Goal: Task Accomplishment & Management: Use online tool/utility

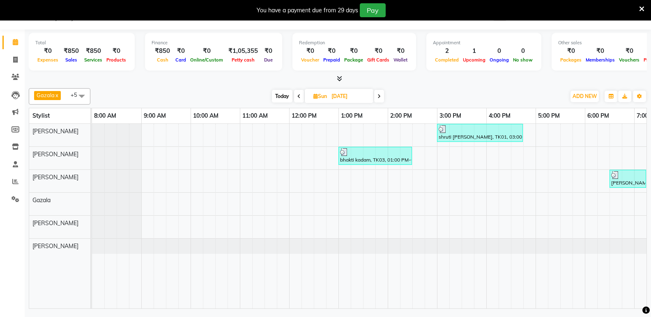
click at [286, 100] on span "Today" at bounding box center [282, 96] width 21 height 13
type input "[DATE]"
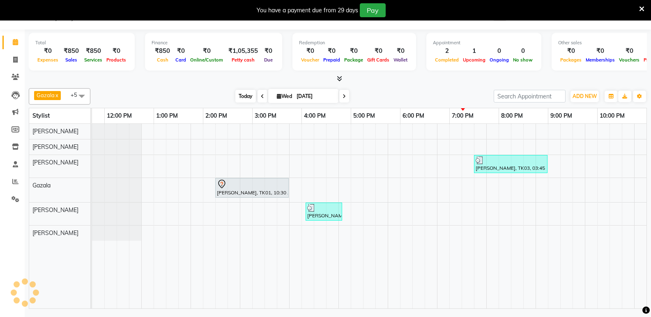
scroll to position [0, 185]
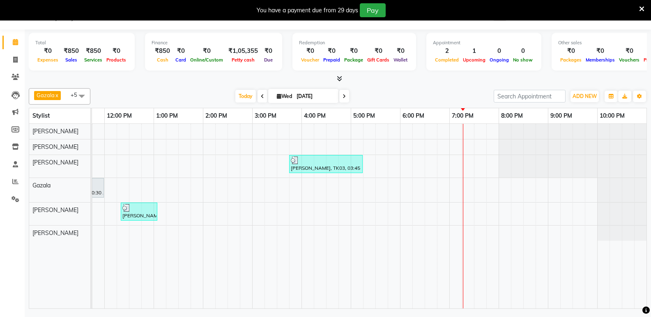
click at [66, 100] on span "[PERSON_NAME] x [PERSON_NAME] x [PERSON_NAME] x [PERSON_NAME] x [PERSON_NAME] x…" at bounding box center [60, 96] width 62 height 16
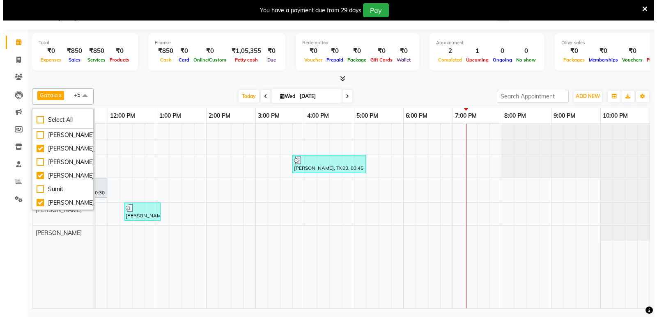
scroll to position [116, 0]
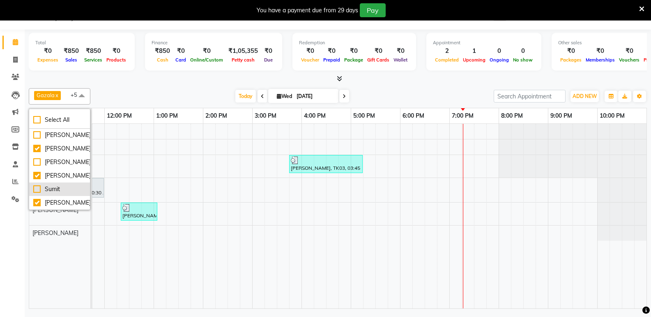
click at [38, 185] on div "Sumit" at bounding box center [59, 189] width 53 height 9
checkbox input "true"
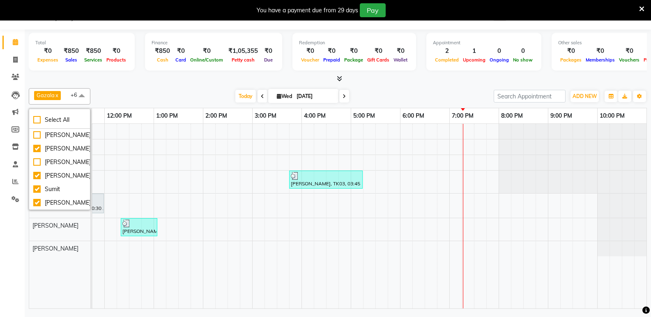
click at [401, 85] on div "[PERSON_NAME] x [PERSON_NAME] x [PERSON_NAME] x [PERSON_NAME] x [PERSON_NAME] x…" at bounding box center [338, 197] width 618 height 224
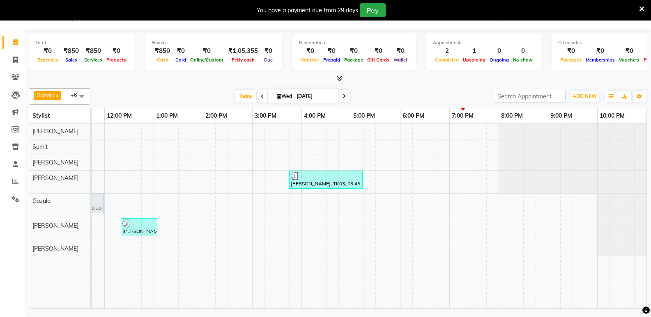
click at [419, 147] on div "[PERSON_NAME], TK03, 03:45 PM-05:15 PM, NAILS SERVICES - Fake Nails / Stick on …" at bounding box center [276, 216] width 739 height 185
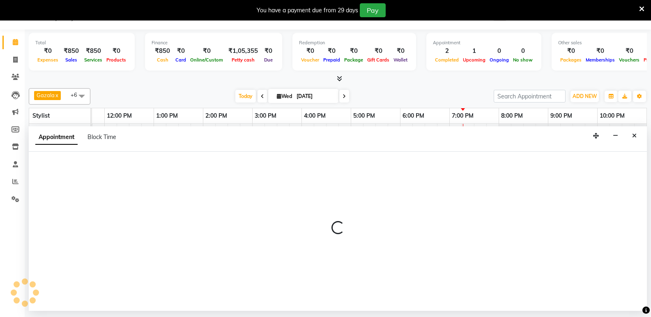
select select "88186"
select select "tentative"
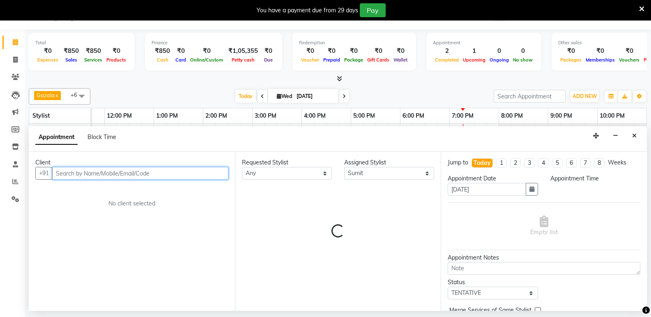
select select "1095"
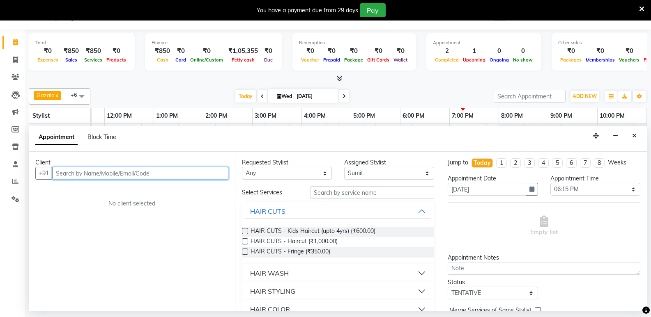
click at [151, 169] on input "text" at bounding box center [140, 173] width 176 height 13
type input "8108298285"
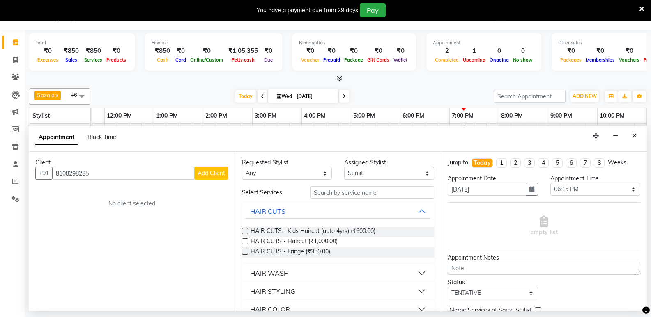
click at [206, 175] on span "Add Client" at bounding box center [212, 173] width 28 height 7
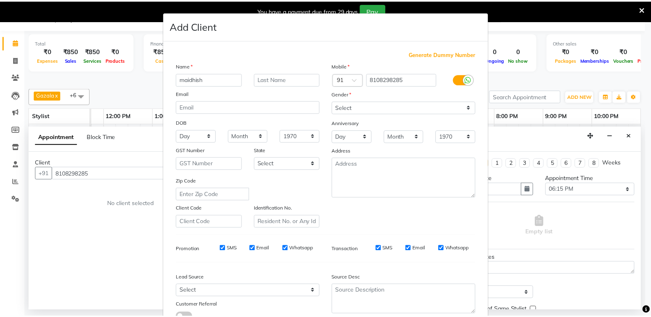
scroll to position [62, 0]
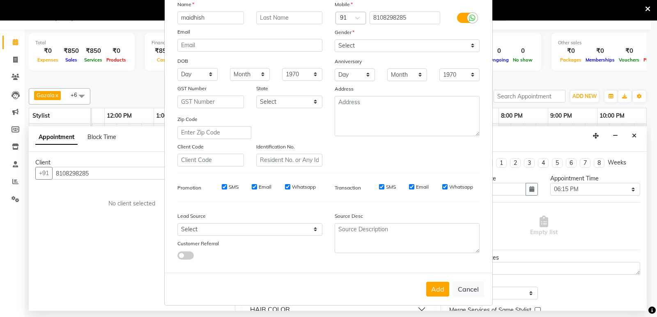
type input "maidhish"
click at [286, 18] on input "text" at bounding box center [289, 17] width 67 height 13
type input "vedya"
click at [433, 290] on button "Add" at bounding box center [437, 289] width 23 height 15
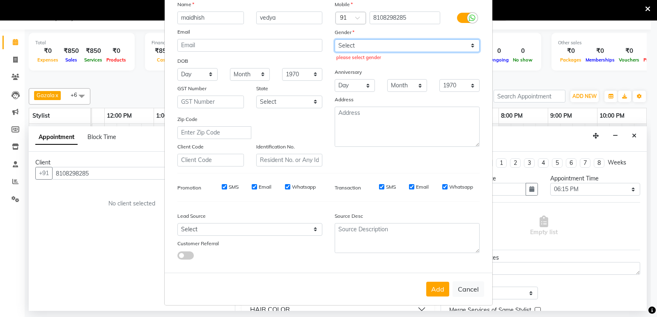
click at [421, 46] on select "Select [DEMOGRAPHIC_DATA] [DEMOGRAPHIC_DATA] Other Prefer Not To Say" at bounding box center [407, 45] width 145 height 13
click at [391, 41] on select "Select [DEMOGRAPHIC_DATA] [DEMOGRAPHIC_DATA] Other Prefer Not To Say" at bounding box center [407, 45] width 145 height 13
select select "[DEMOGRAPHIC_DATA]"
click at [335, 39] on select "Select [DEMOGRAPHIC_DATA] [DEMOGRAPHIC_DATA] Other Prefer Not To Say" at bounding box center [407, 45] width 145 height 13
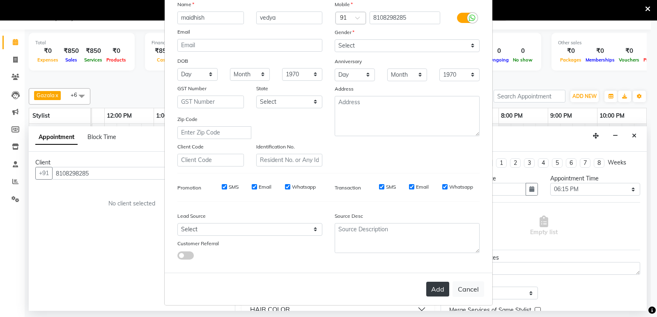
click at [437, 286] on button "Add" at bounding box center [437, 289] width 23 height 15
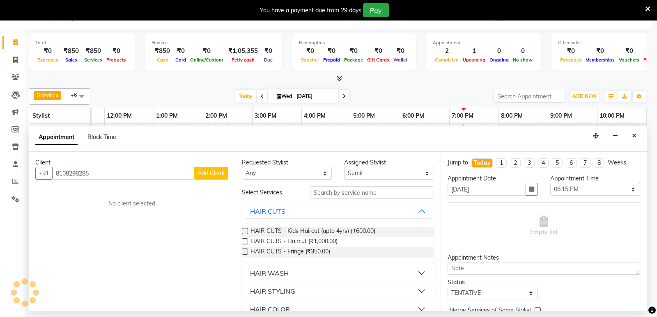
select select
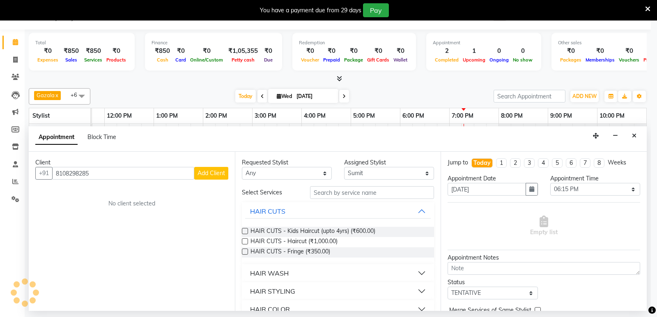
select select
checkbox input "false"
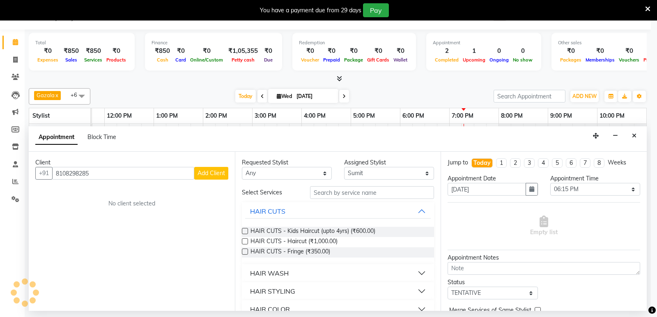
checkbox input "false"
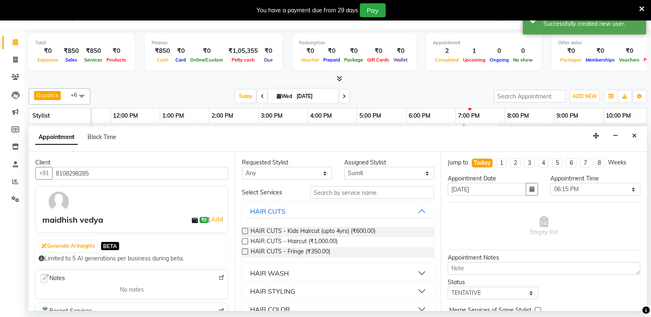
scroll to position [0, 179]
click at [370, 195] on input "text" at bounding box center [372, 192] width 124 height 13
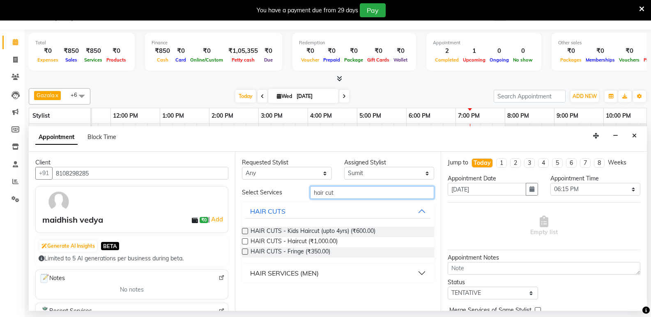
type input "hair cut"
click at [245, 242] on label at bounding box center [245, 242] width 6 height 6
click at [245, 242] on input "checkbox" at bounding box center [244, 242] width 5 height 5
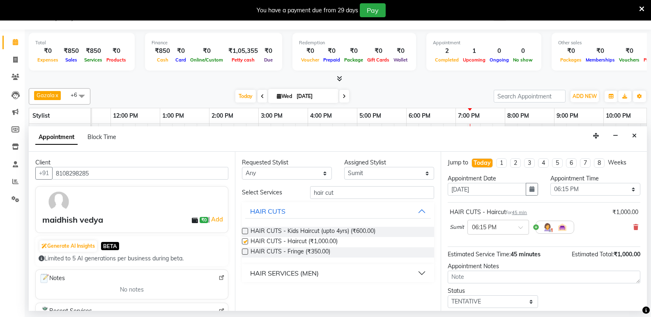
checkbox input "false"
click at [316, 275] on div "HAIR SERVICES (MEN)" at bounding box center [284, 274] width 69 height 10
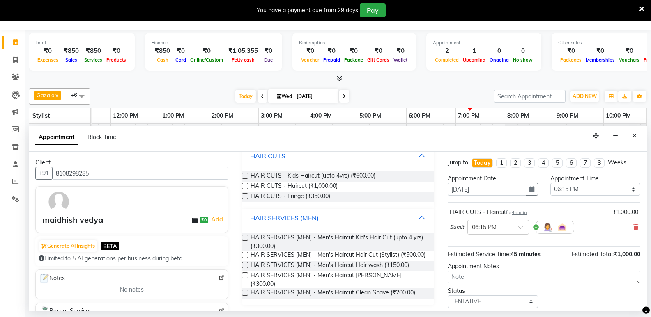
scroll to position [56, 0]
click at [245, 253] on label at bounding box center [245, 254] width 6 height 6
click at [245, 253] on input "checkbox" at bounding box center [244, 255] width 5 height 5
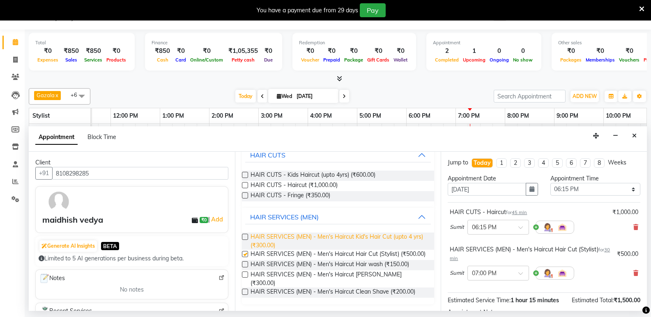
checkbox input "false"
click at [244, 278] on label at bounding box center [245, 275] width 6 height 6
click at [244, 278] on input "checkbox" at bounding box center [244, 275] width 5 height 5
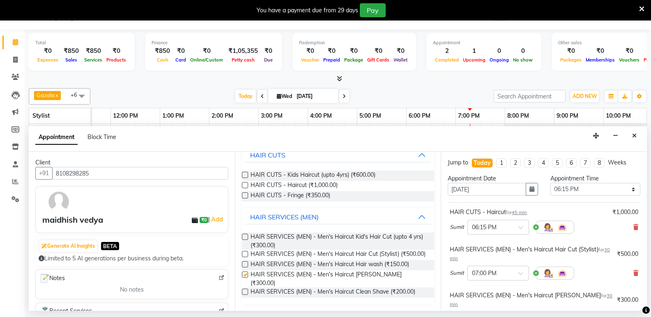
checkbox input "false"
click at [633, 228] on icon at bounding box center [635, 228] width 5 height 6
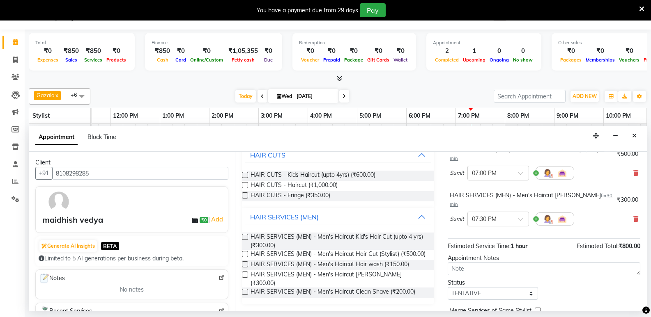
scroll to position [95, 0]
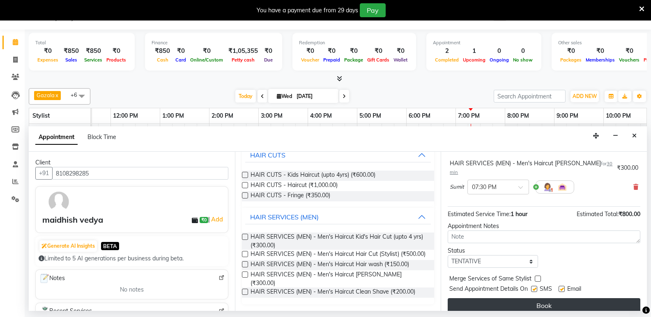
click at [567, 299] on button "Book" at bounding box center [544, 306] width 193 height 15
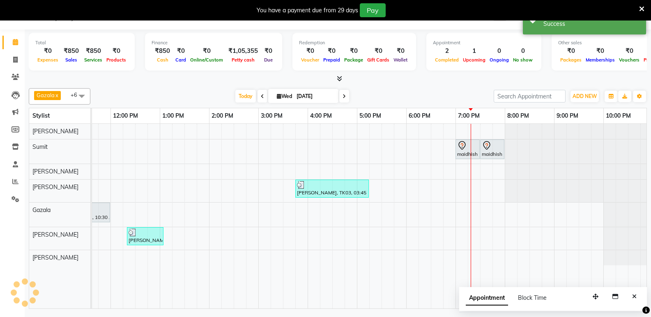
scroll to position [0, 0]
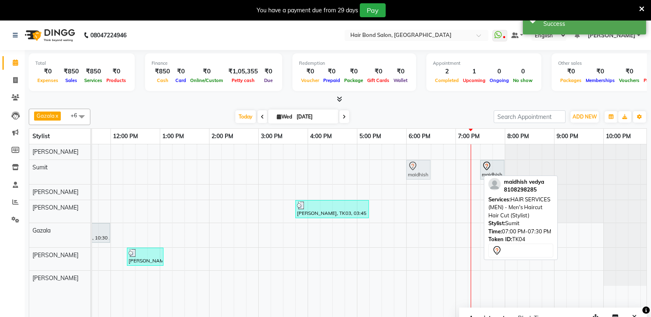
drag, startPoint x: 457, startPoint y: 174, endPoint x: 415, endPoint y: 171, distance: 42.4
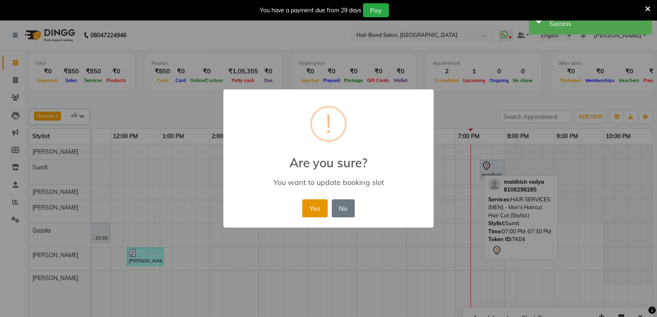
click at [319, 207] on button "Yes" at bounding box center [314, 209] width 25 height 18
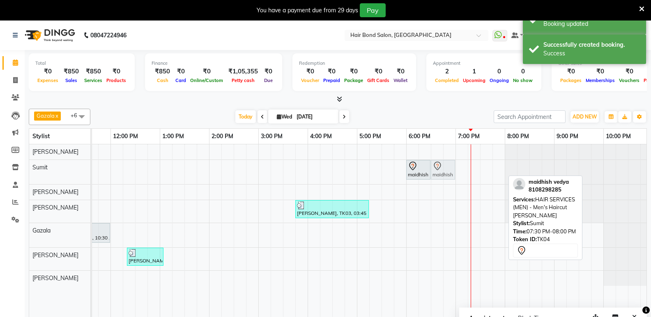
drag, startPoint x: 490, startPoint y: 166, endPoint x: 444, endPoint y: 163, distance: 46.1
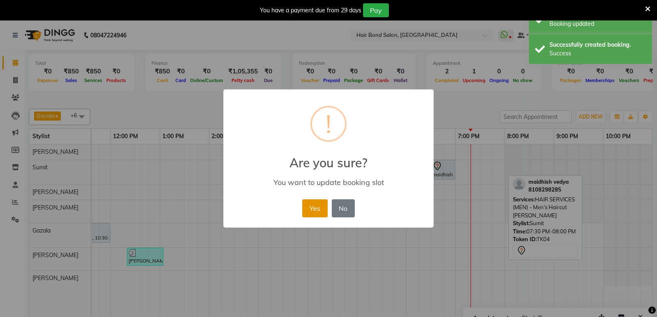
click at [316, 205] on button "Yes" at bounding box center [314, 209] width 25 height 18
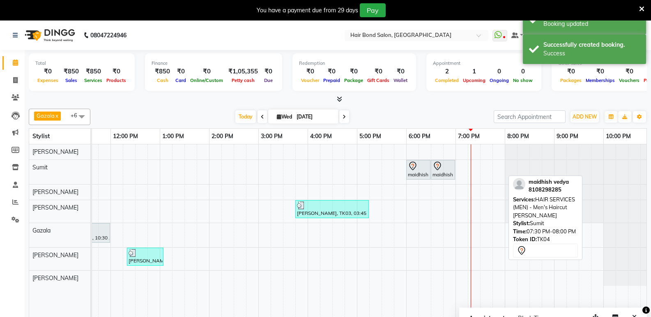
click at [415, 169] on icon at bounding box center [413, 166] width 10 height 10
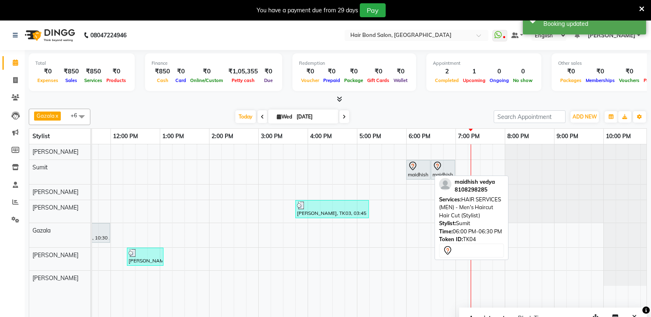
click at [415, 169] on icon at bounding box center [413, 166] width 10 height 10
select select "7"
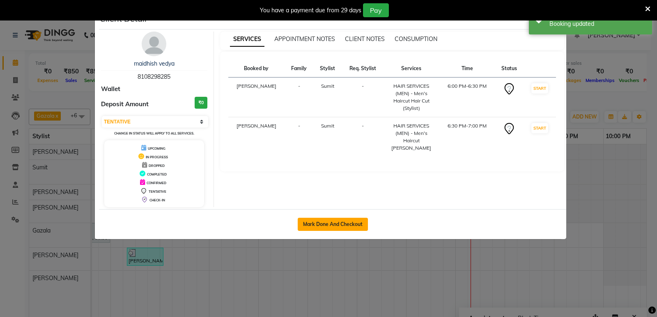
click at [326, 223] on button "Mark Done And Checkout" at bounding box center [333, 224] width 70 height 13
select select "service"
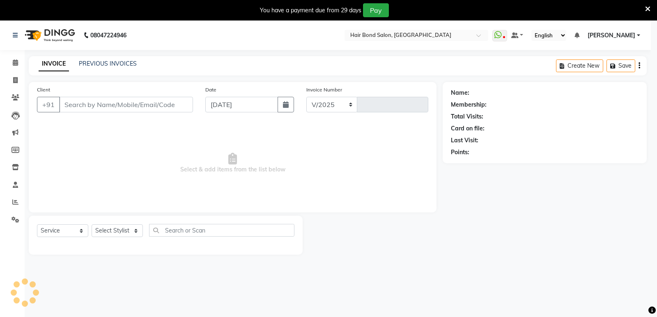
select select "8721"
type input "0282"
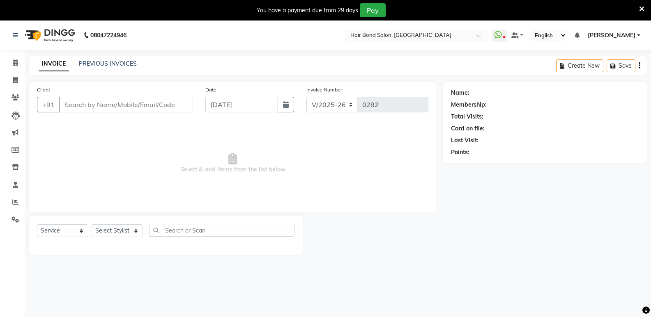
type input "8108298285"
select select "88186"
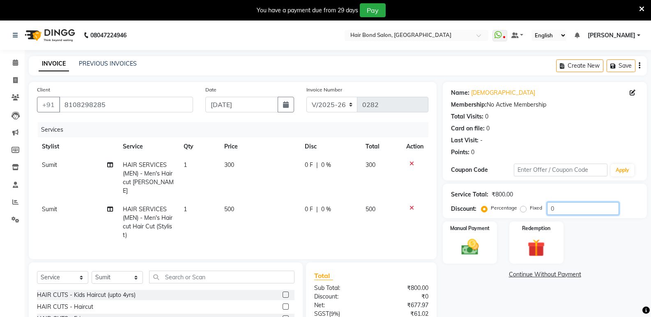
drag, startPoint x: 557, startPoint y: 204, endPoint x: 536, endPoint y: 209, distance: 21.2
click at [536, 209] on div "Percentage Fixed 0" at bounding box center [551, 208] width 136 height 13
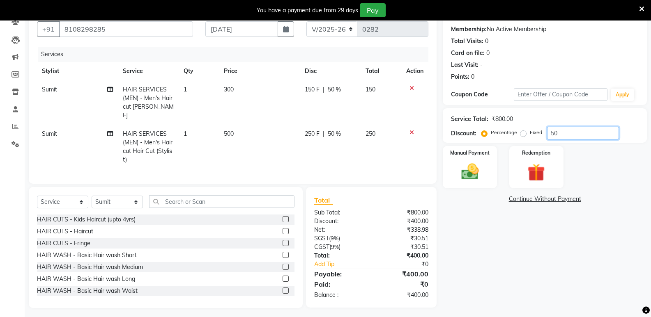
scroll to position [76, 0]
type input "50"
click at [250, 89] on td "300" at bounding box center [259, 102] width 80 height 44
select select "88186"
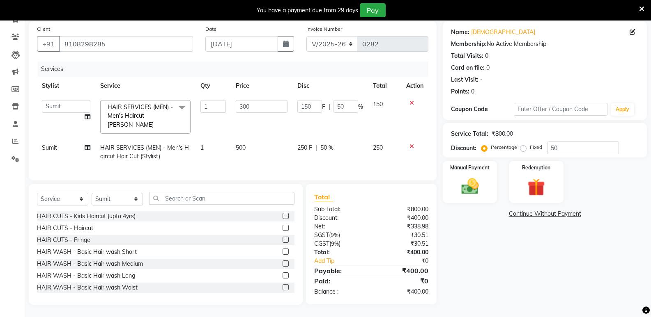
scroll to position [58, 0]
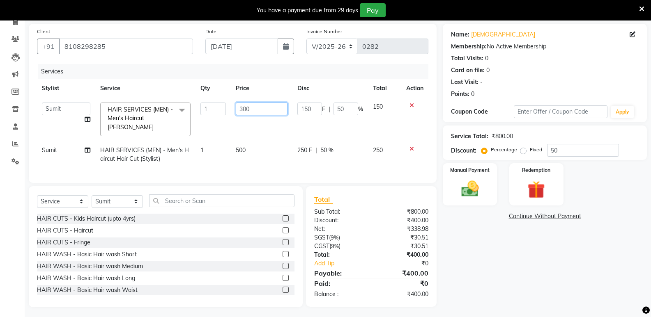
click at [262, 108] on input "300" at bounding box center [261, 109] width 51 height 13
type input "3"
type input "300"
click at [260, 141] on td "500" at bounding box center [261, 154] width 61 height 27
select select "88186"
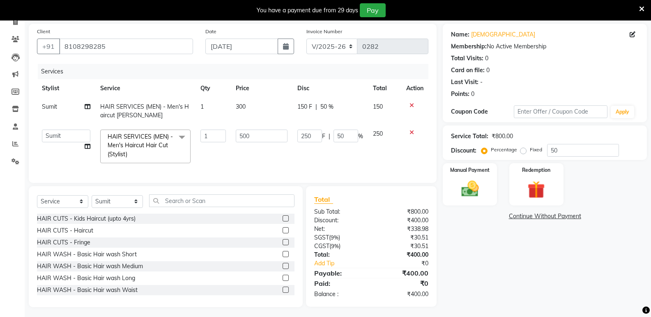
click at [257, 129] on td "500" at bounding box center [261, 147] width 61 height 44
click at [264, 136] on input "500" at bounding box center [261, 136] width 51 height 13
type input "5"
type input "200"
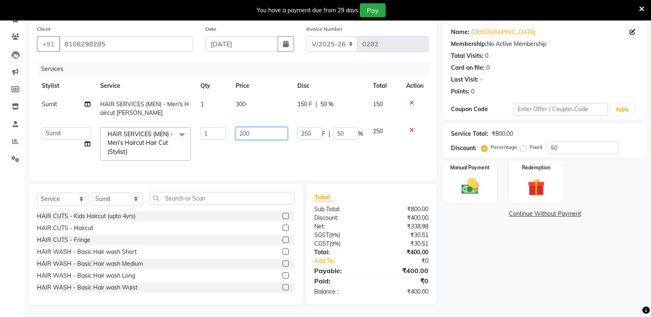
scroll to position [67, 0]
click at [482, 243] on div "Name: [DEMOGRAPHIC_DATA] Membership: No Active Membership Total Visits: 0 Card …" at bounding box center [548, 163] width 210 height 284
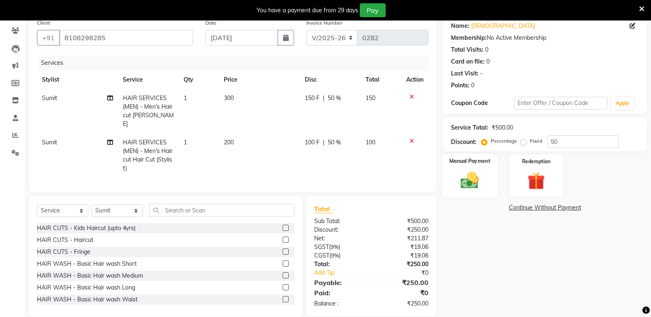
click at [479, 175] on img at bounding box center [469, 180] width 29 height 21
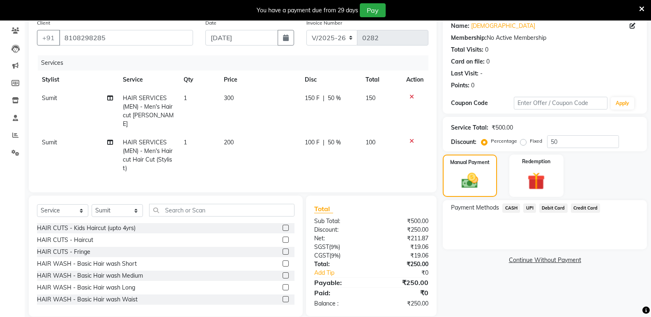
click at [512, 207] on span "CASH" at bounding box center [511, 208] width 18 height 9
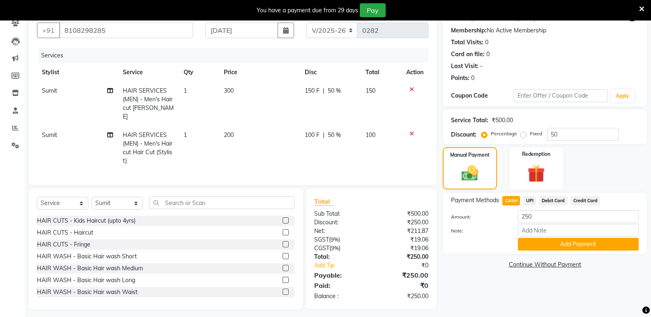
scroll to position [76, 0]
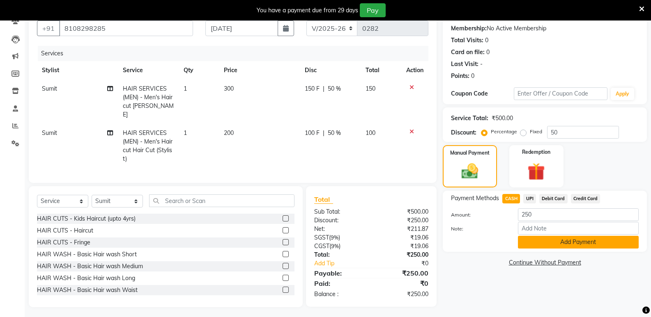
click at [539, 237] on button "Add Payment" at bounding box center [578, 242] width 121 height 13
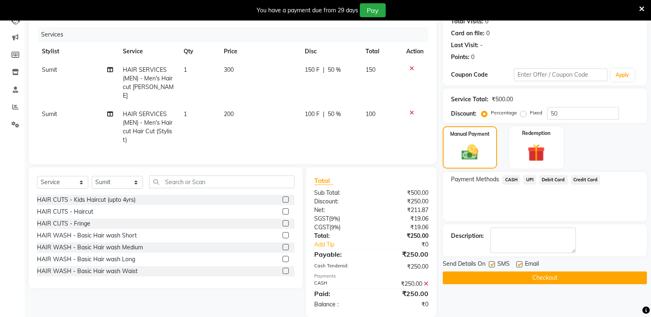
scroll to position [105, 0]
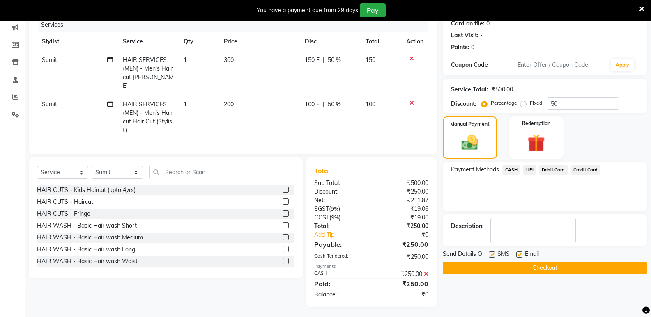
click at [508, 267] on button "Checkout" at bounding box center [545, 268] width 204 height 13
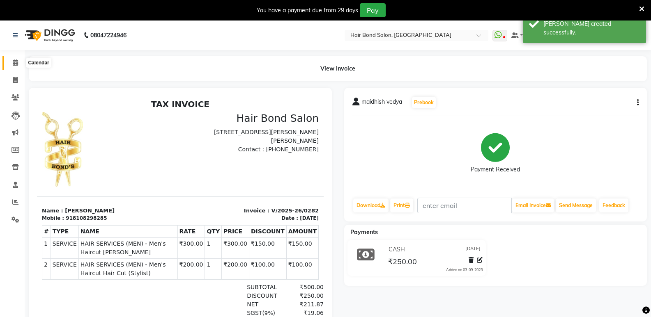
click at [13, 64] on icon at bounding box center [15, 63] width 5 height 6
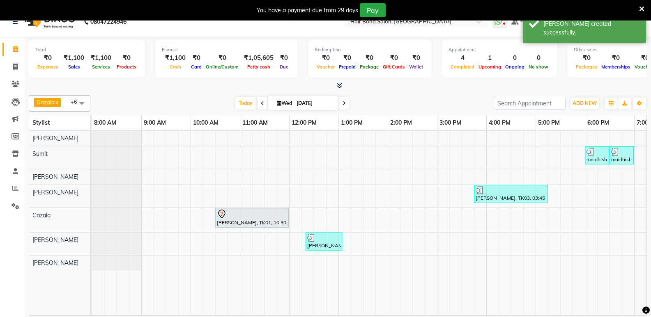
scroll to position [21, 0]
